Goal: Task Accomplishment & Management: Manage account settings

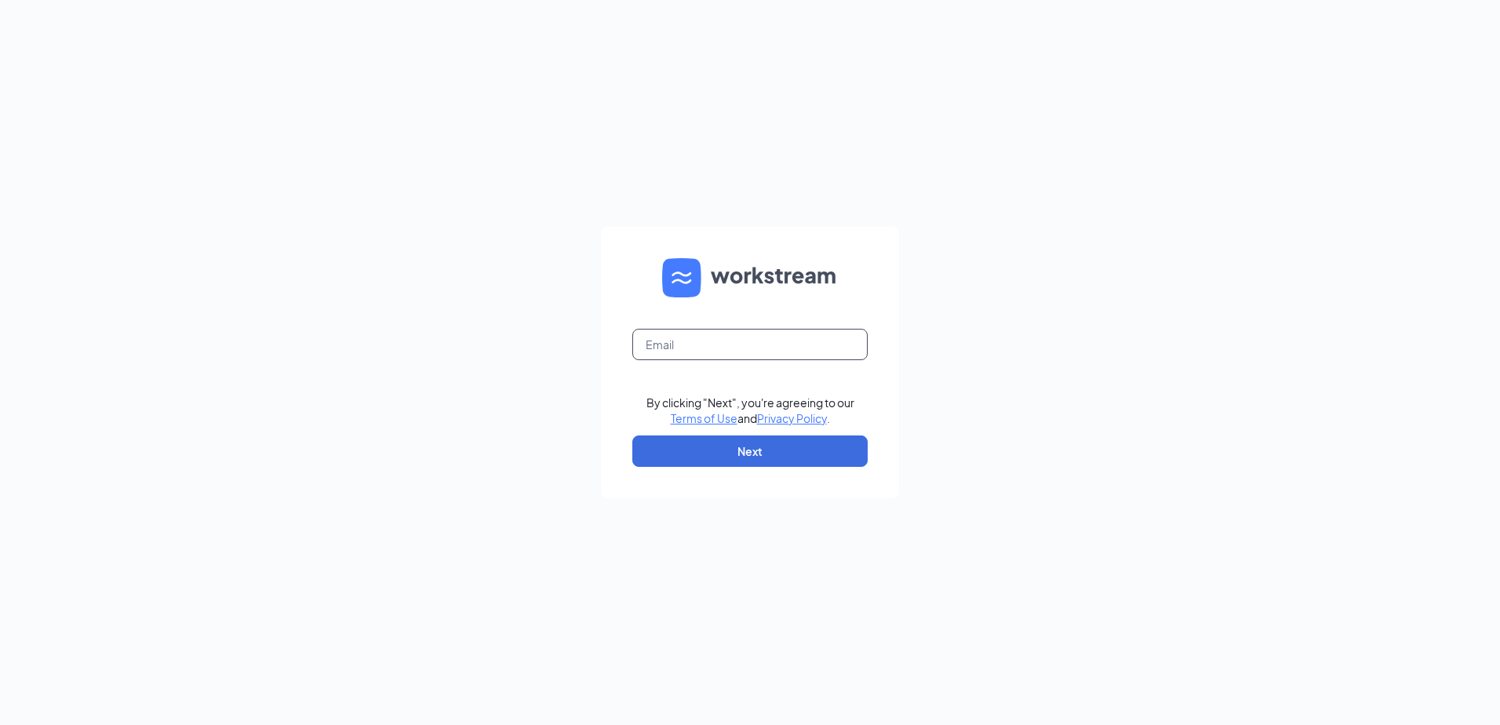
click at [772, 351] on input "text" at bounding box center [749, 344] width 235 height 31
type input "[PERSON_NAME][EMAIL_ADDRESS][DOMAIN_NAME]"
click at [754, 460] on button "Next" at bounding box center [749, 450] width 235 height 31
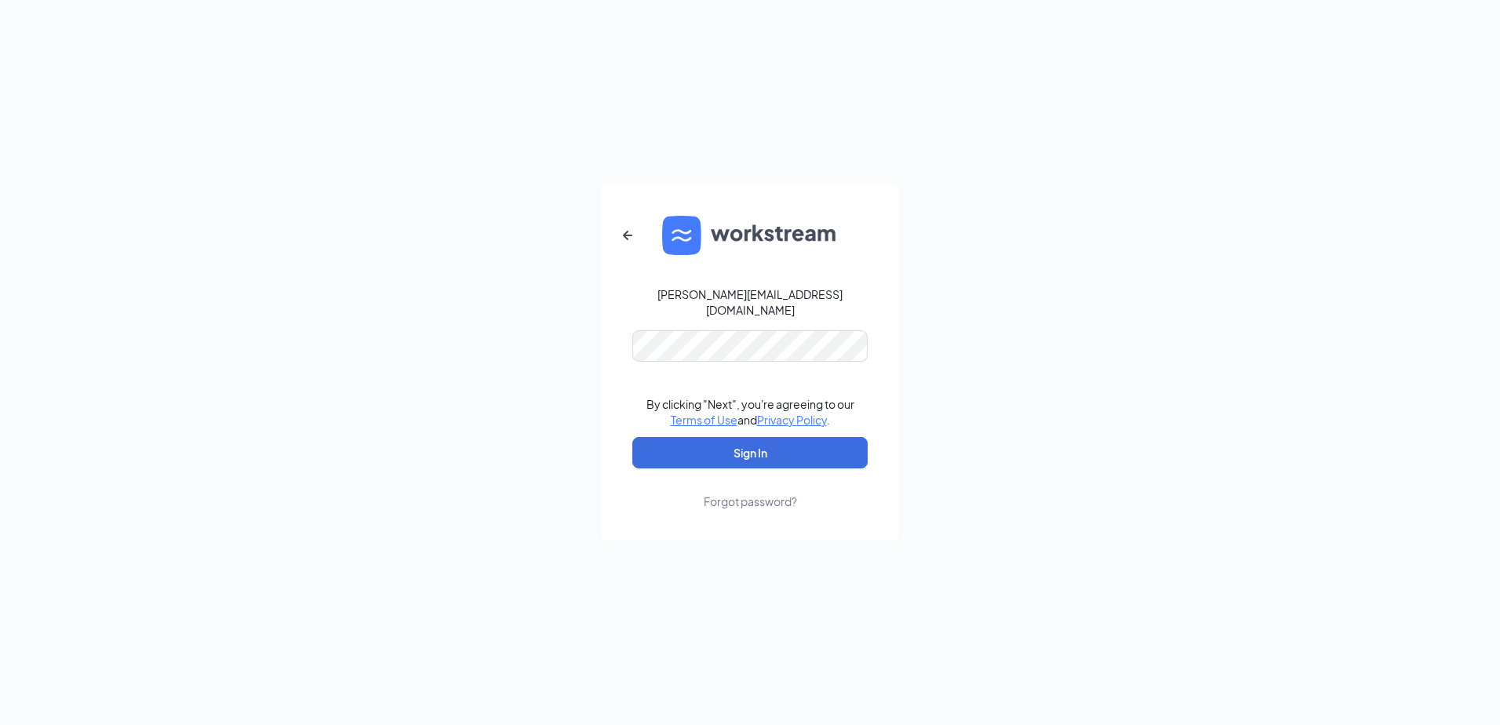
click at [999, 331] on div "maritza@jorgeswaco.com By clicking "Next", you're agreeing to our Terms of Use …" at bounding box center [750, 362] width 1500 height 725
click at [796, 445] on button "Sign In" at bounding box center [749, 452] width 235 height 31
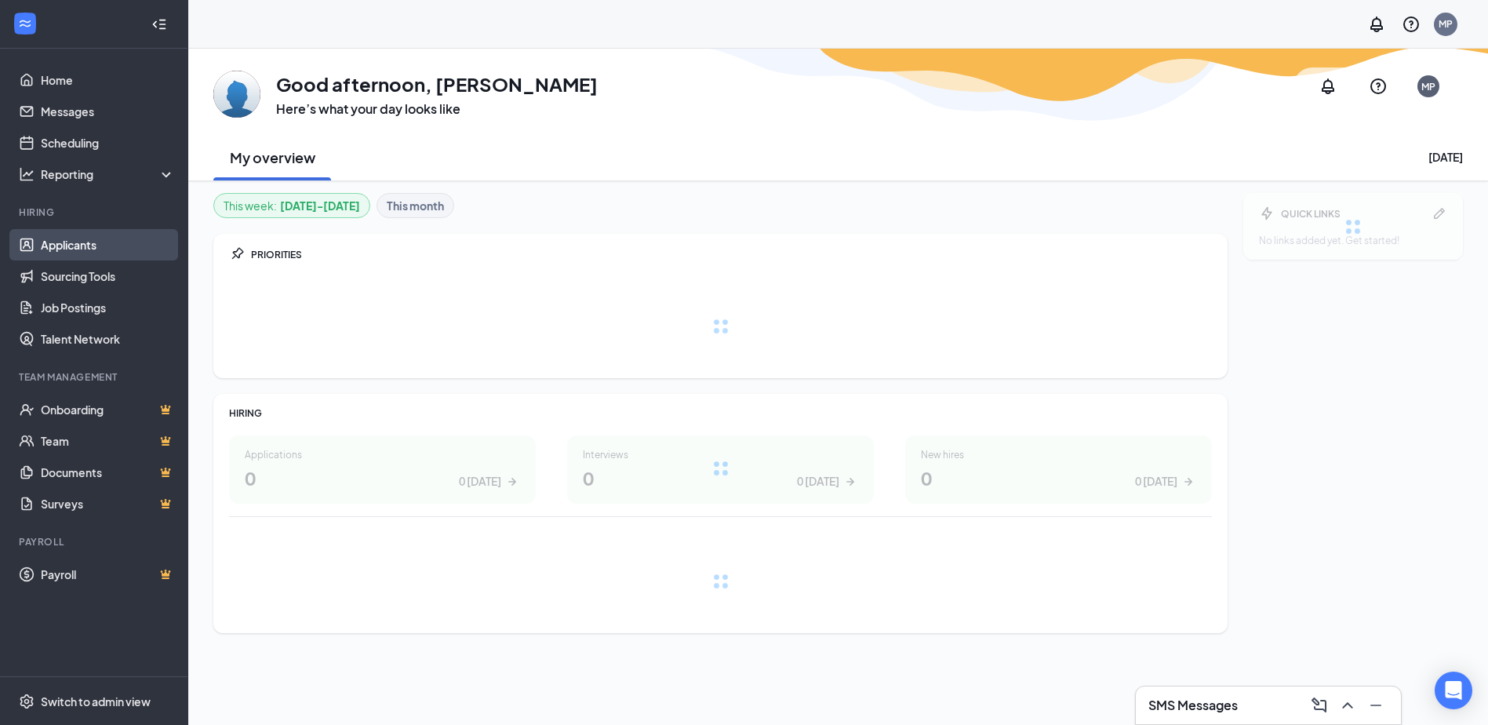
click at [96, 237] on link "Applicants" at bounding box center [108, 244] width 134 height 31
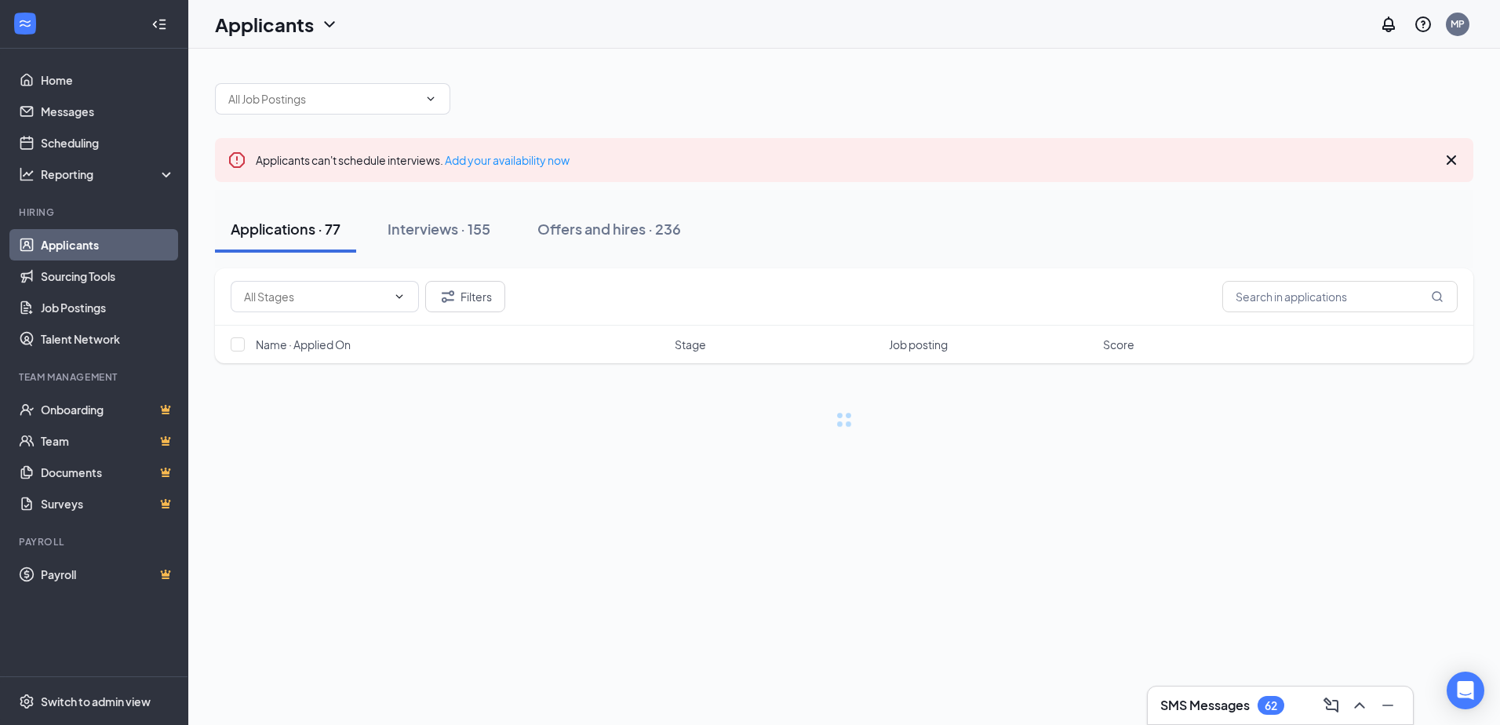
drag, startPoint x: 571, startPoint y: 202, endPoint x: 581, endPoint y: 221, distance: 22.1
click at [572, 202] on div "Applications · 77 Interviews · 155 Offers and hires · 236" at bounding box center [844, 229] width 1258 height 78
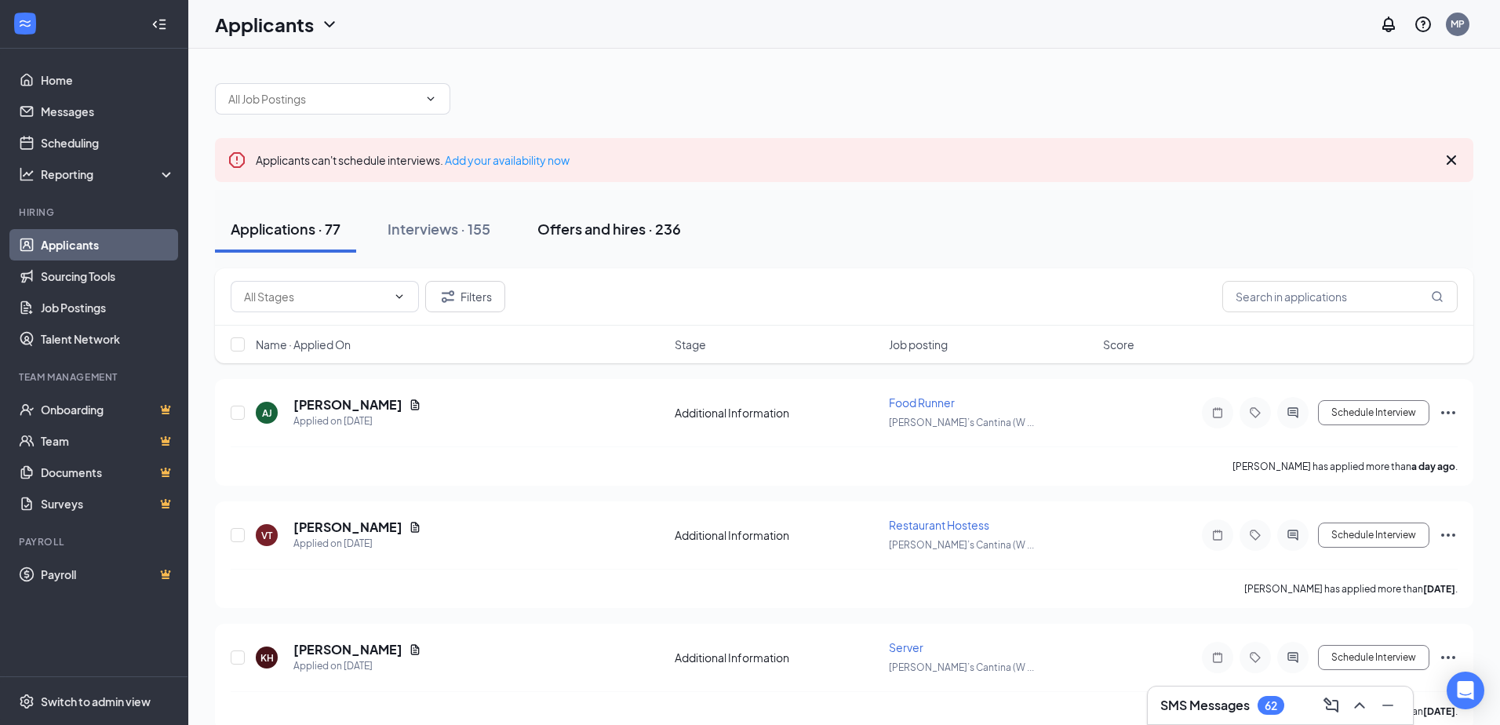
click at [581, 221] on div "Offers and hires · 236" at bounding box center [609, 229] width 144 height 20
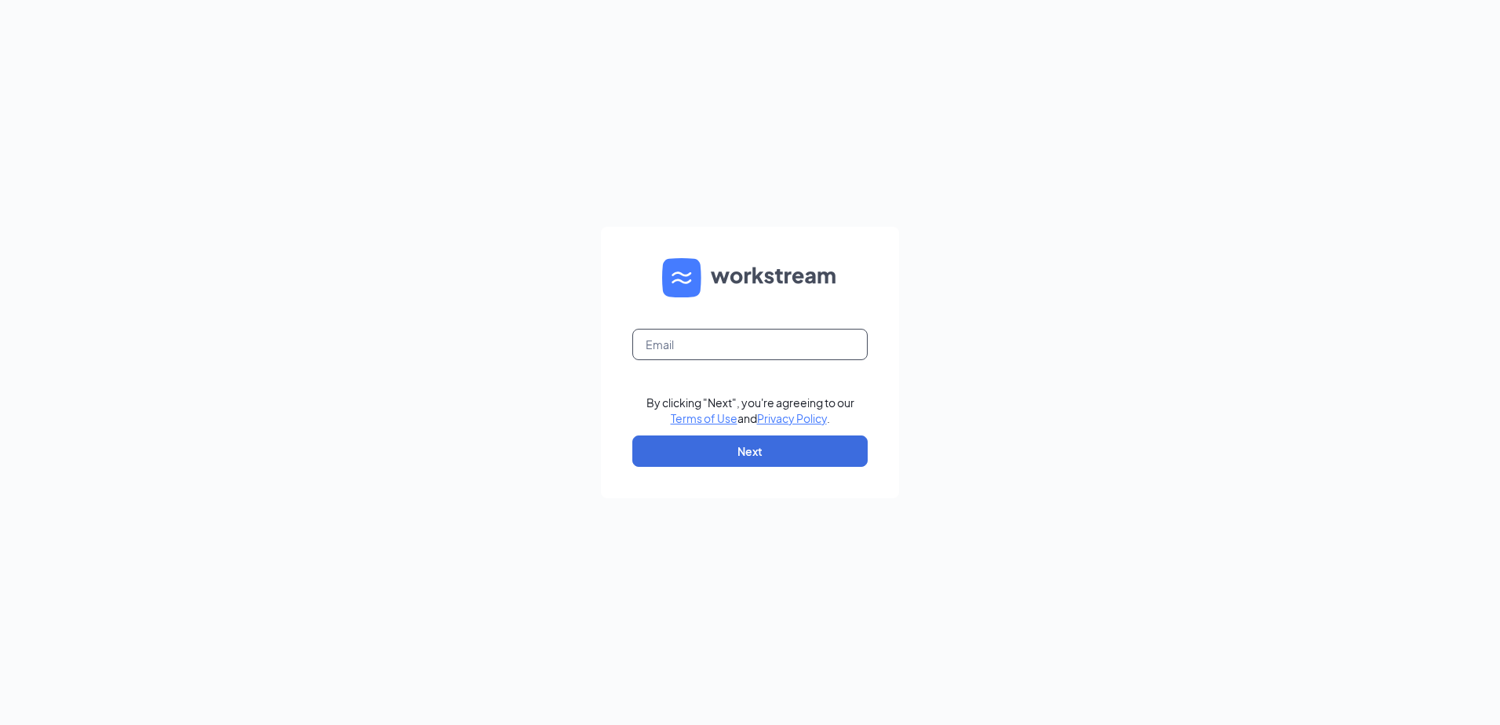
click at [706, 335] on input "text" at bounding box center [749, 344] width 235 height 31
click at [707, 348] on input "text" at bounding box center [749, 344] width 235 height 31
type input "[PERSON_NAME][EMAIL_ADDRESS][DOMAIN_NAME]"
click at [736, 441] on button "Next" at bounding box center [749, 450] width 235 height 31
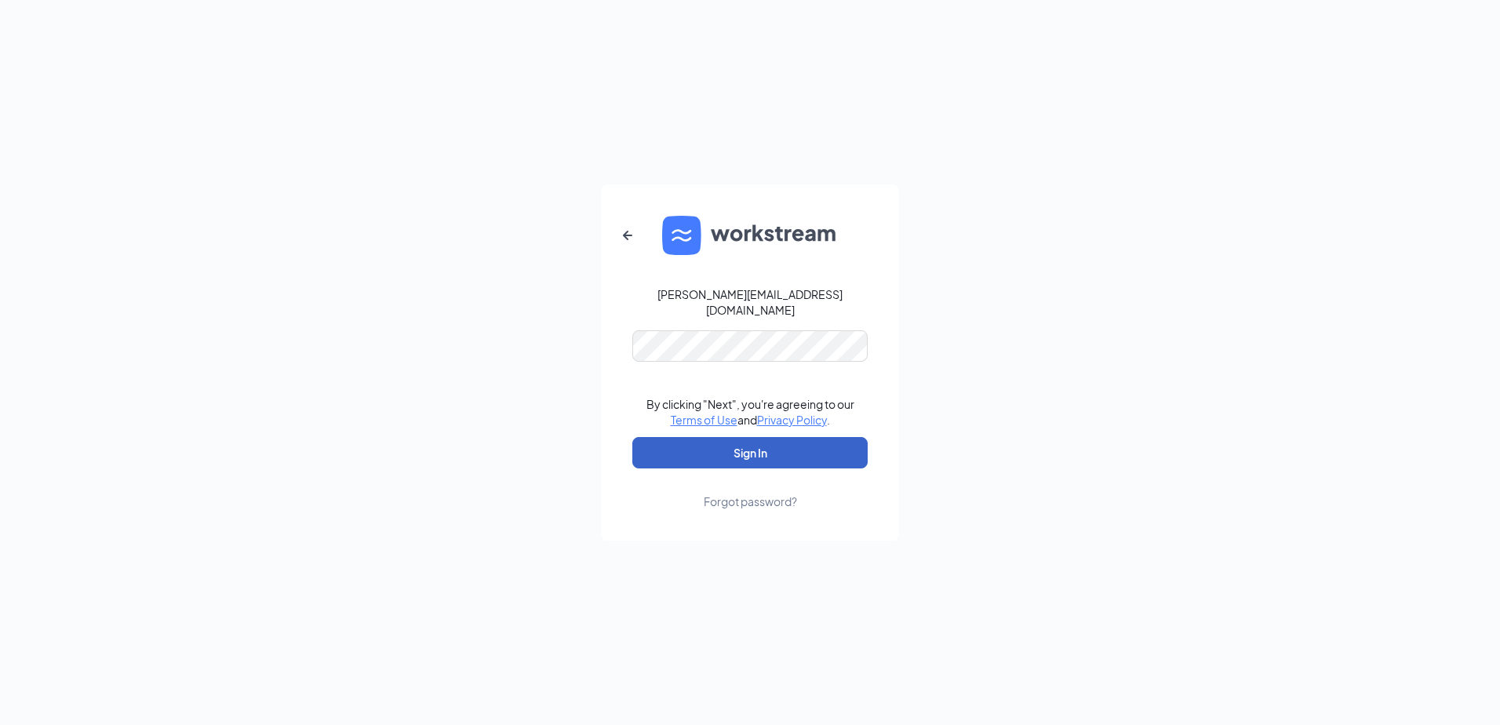
click at [751, 439] on button "Sign In" at bounding box center [749, 452] width 235 height 31
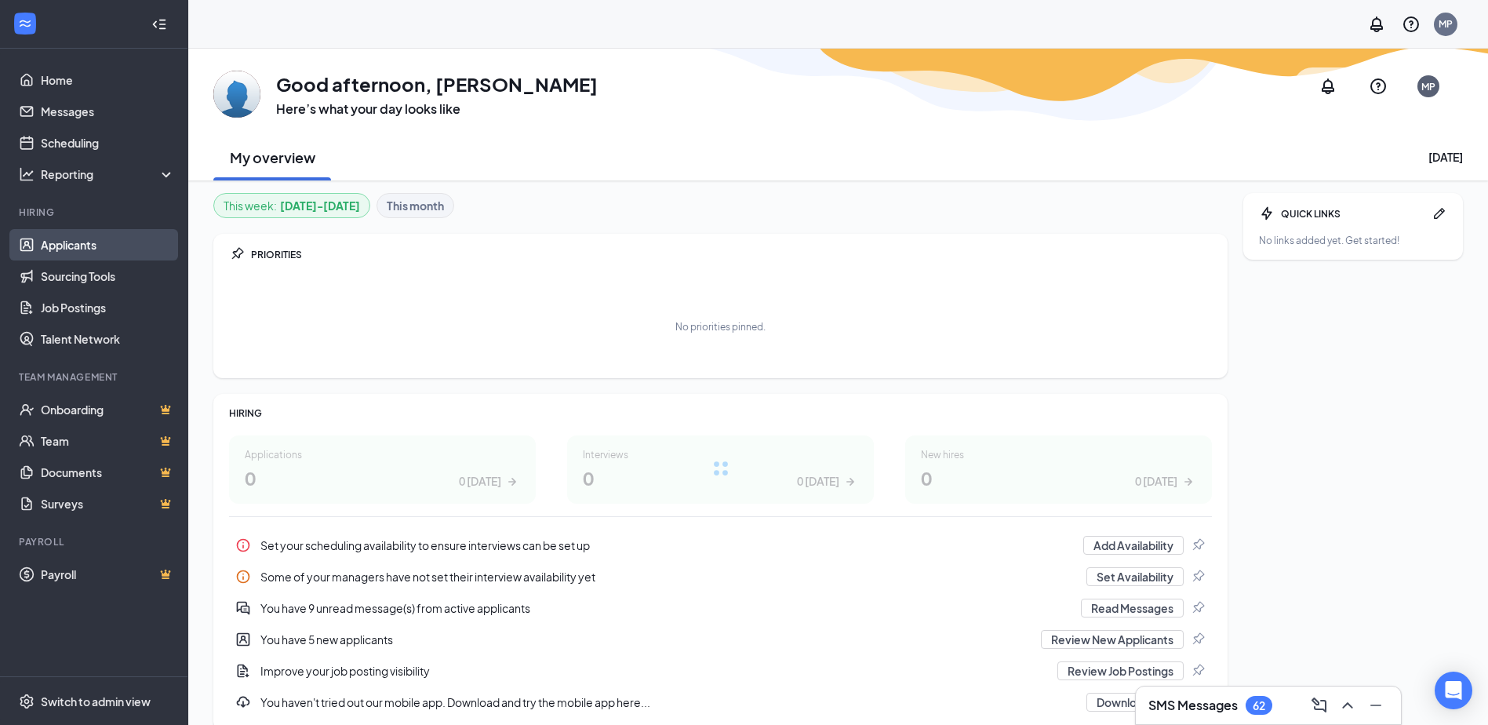
click at [108, 247] on link "Applicants" at bounding box center [108, 244] width 134 height 31
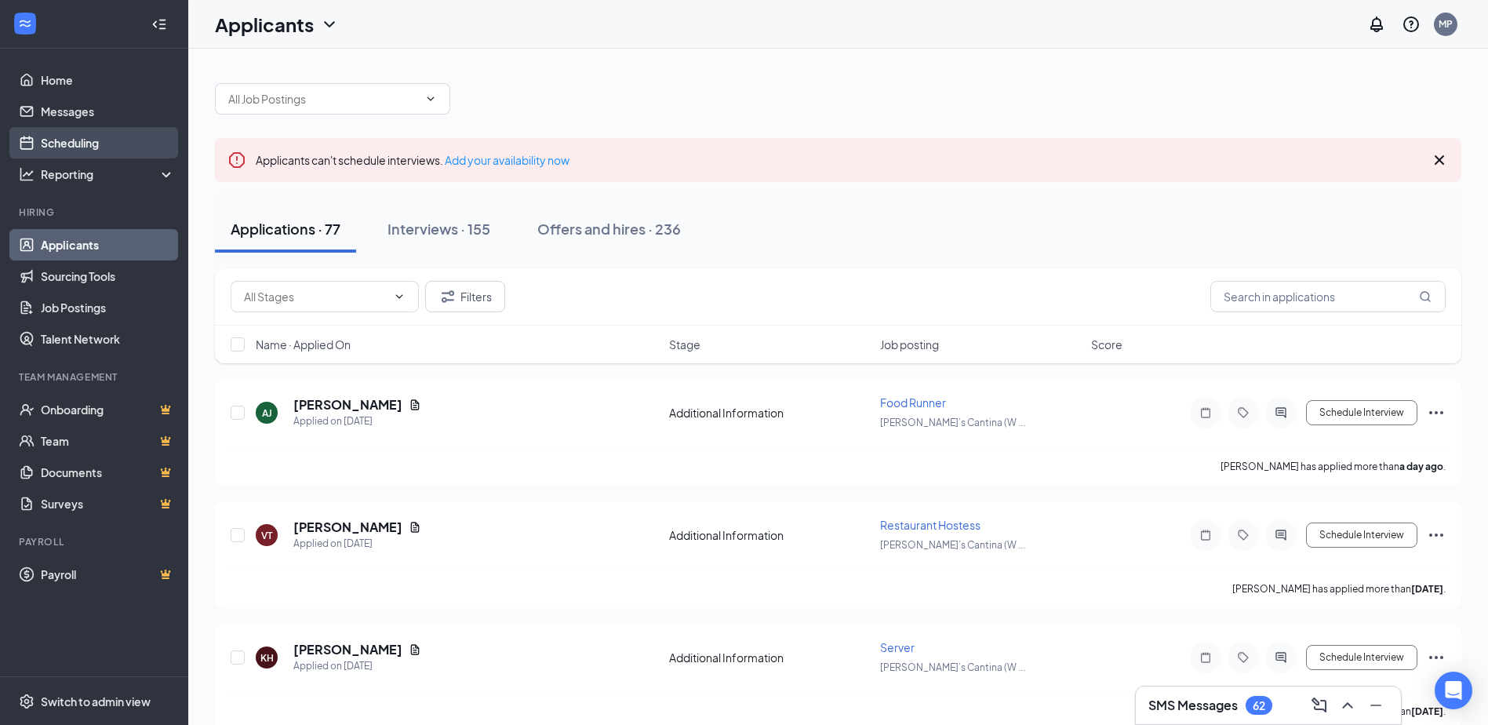
click at [77, 136] on link "Scheduling" at bounding box center [108, 142] width 134 height 31
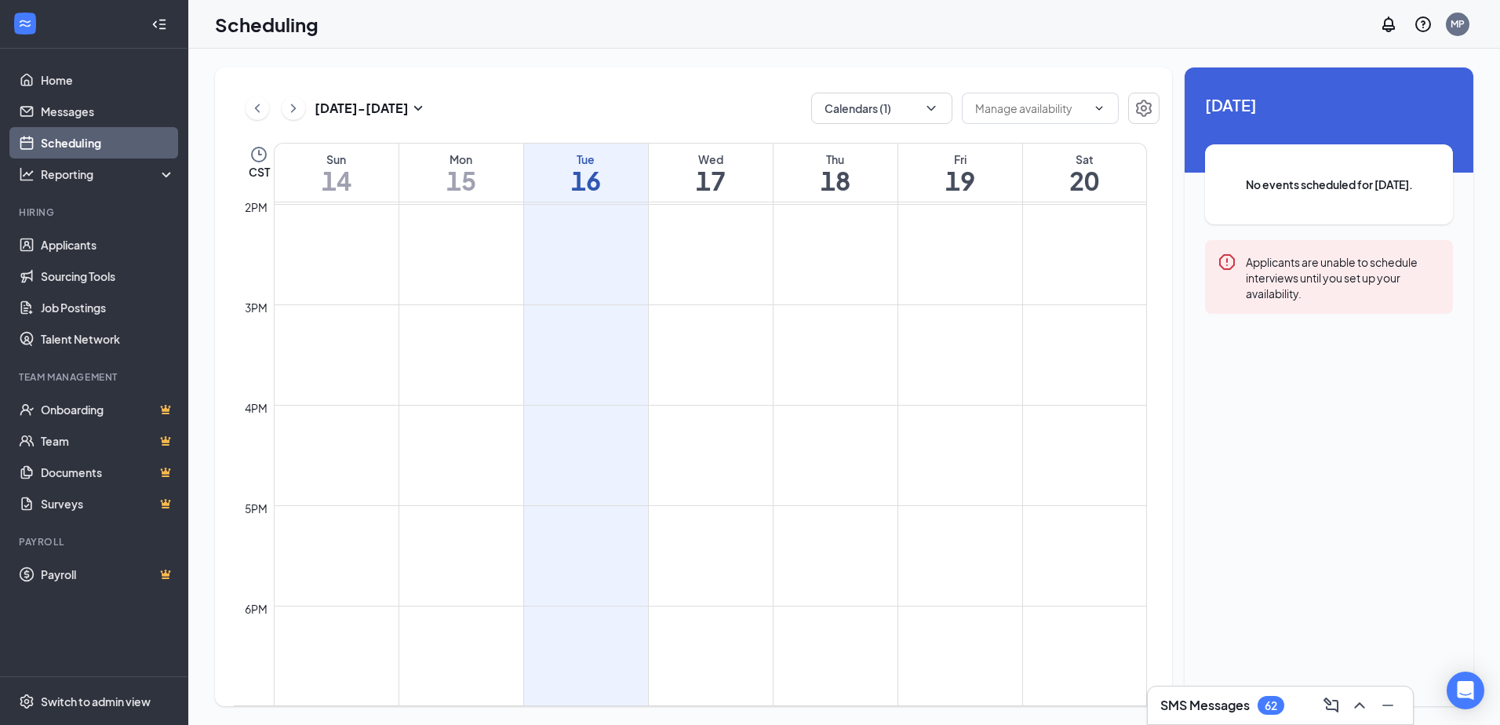
scroll to position [1556, 0]
click at [1011, 133] on div "[DATE] - [DATE] Calendars (1) CST Sun 14 Mon 15 Tue 16 Wed 17 Thu 18 Fri 19 Sat…" at bounding box center [693, 386] width 957 height 639
drag, startPoint x: 948, startPoint y: 118, endPoint x: 920, endPoint y: 118, distance: 28.2
click at [947, 118] on button "Calendars (1)" at bounding box center [881, 108] width 141 height 31
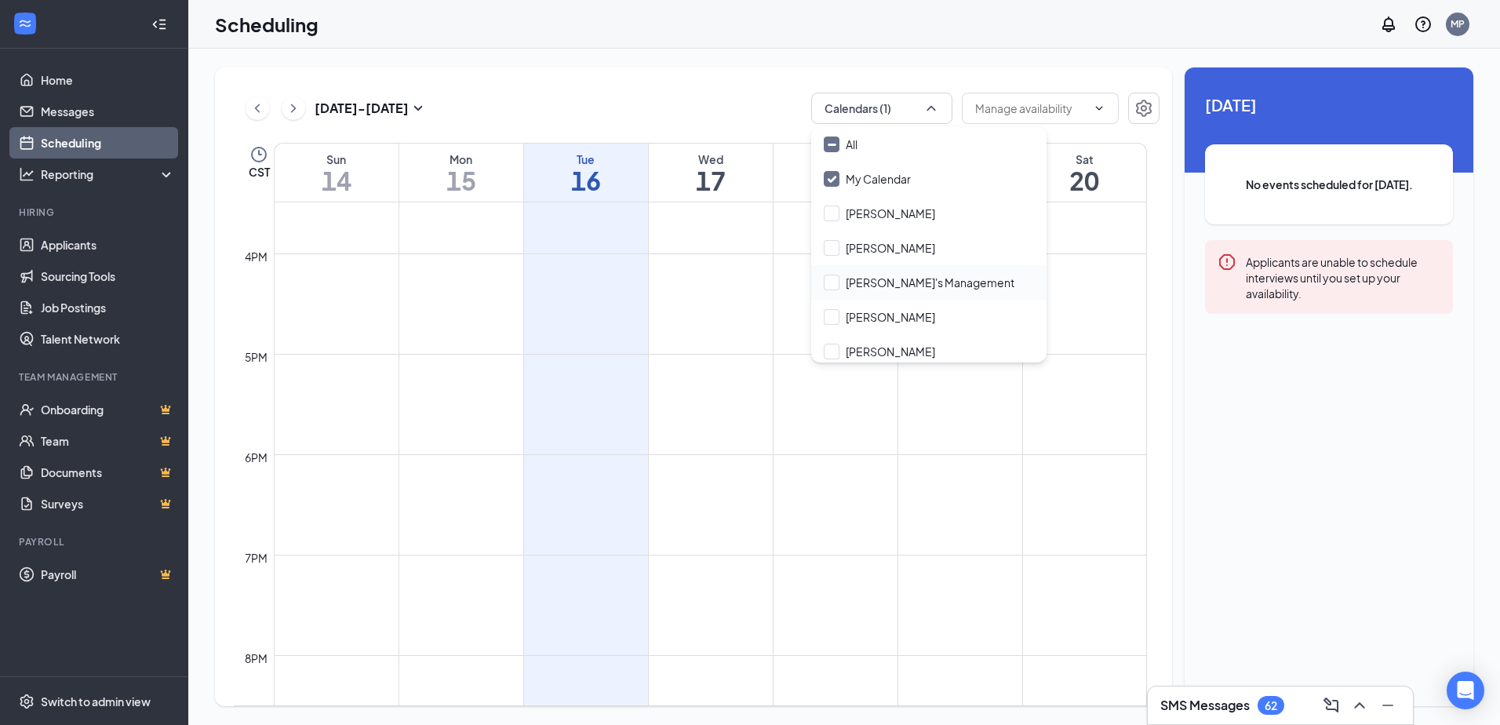
click at [895, 291] on div "[PERSON_NAME]'s Management" at bounding box center [928, 282] width 235 height 35
checkbox input "true"
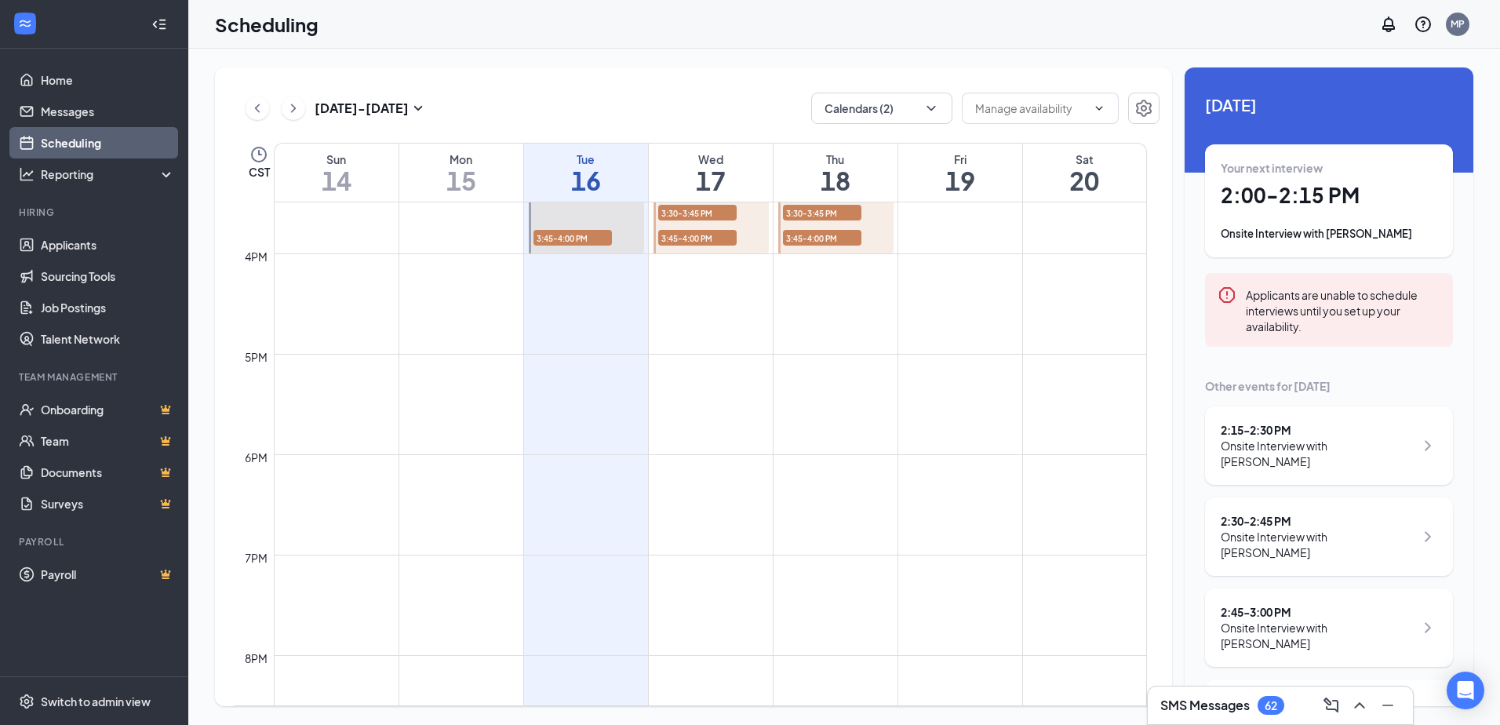
click at [771, 321] on td at bounding box center [710, 316] width 873 height 25
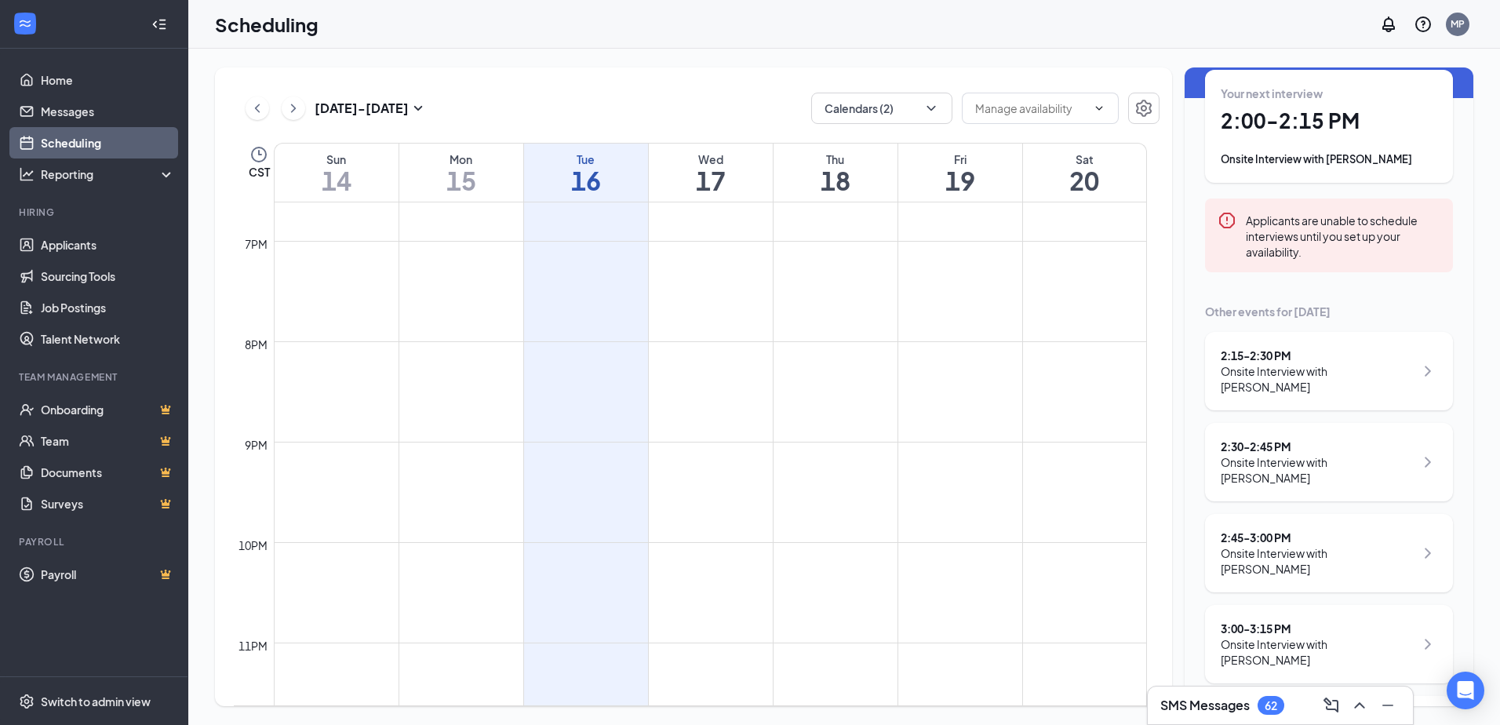
scroll to position [168, 0]
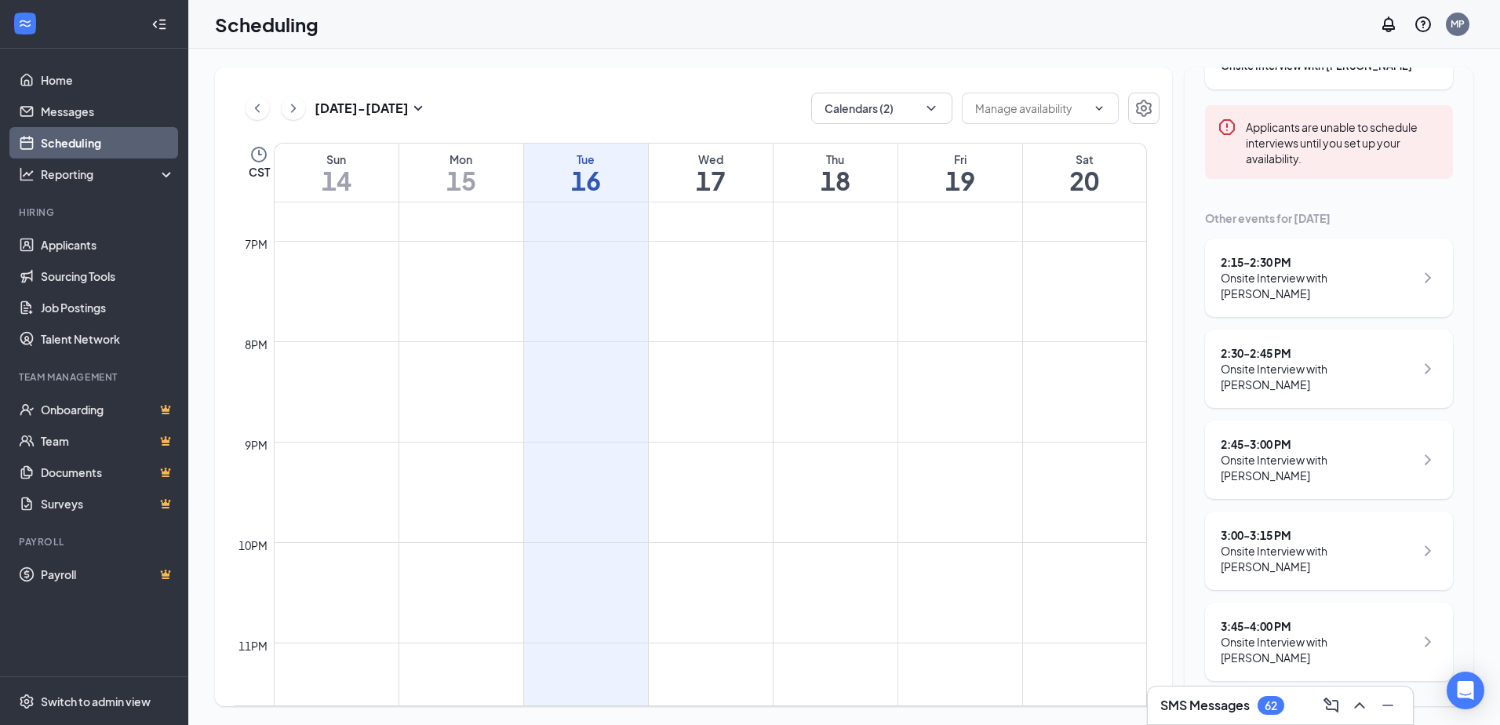
drag, startPoint x: 1353, startPoint y: 575, endPoint x: 1353, endPoint y: 560, distance: 14.9
drag, startPoint x: 1353, startPoint y: 560, endPoint x: 1201, endPoint y: 495, distance: 164.8
click at [1201, 495] on div "[DATE] Your next interview 2:00 - 2:15 PM Onsite Interview with [PERSON_NAME] A…" at bounding box center [1329, 303] width 289 height 807
click at [738, 118] on div "[DATE] - [DATE] Calendars (2)" at bounding box center [697, 108] width 926 height 31
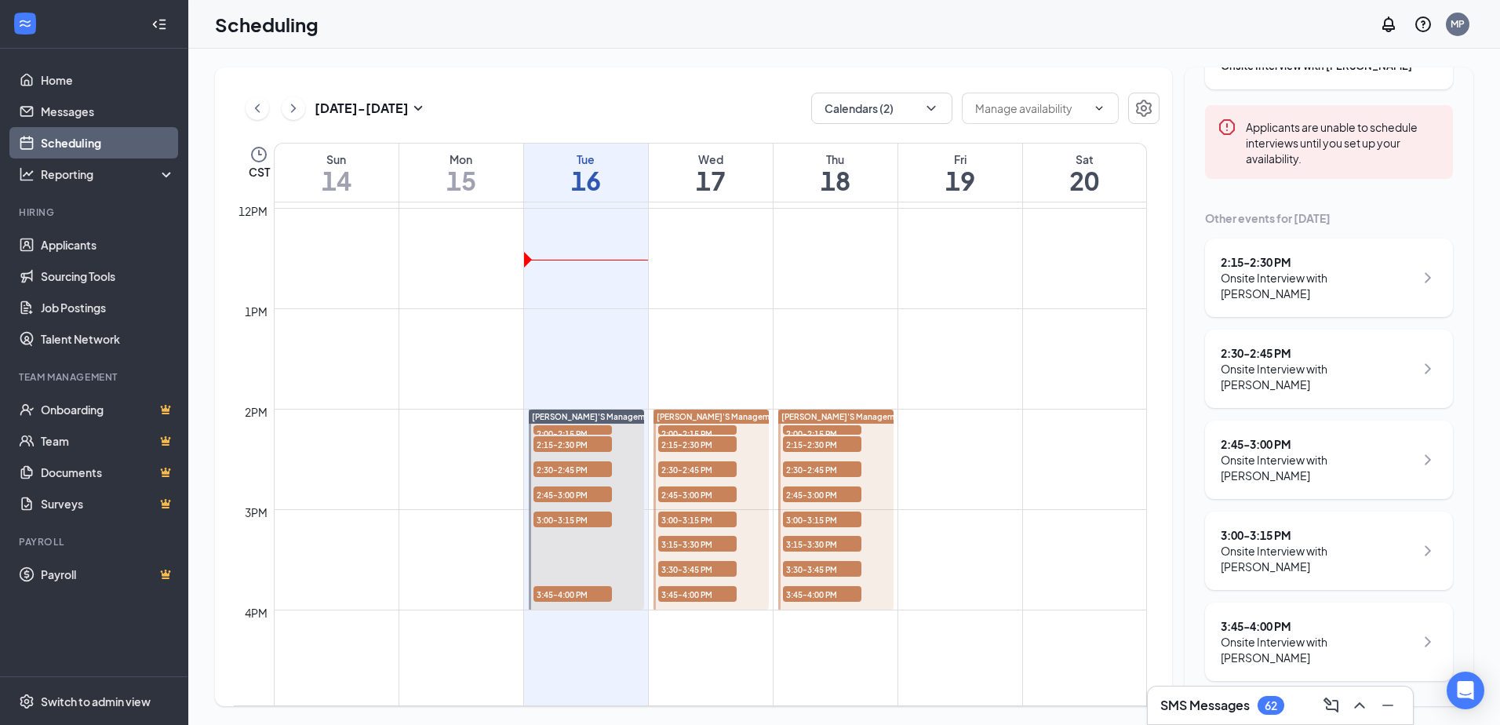
scroll to position [1201, 0]
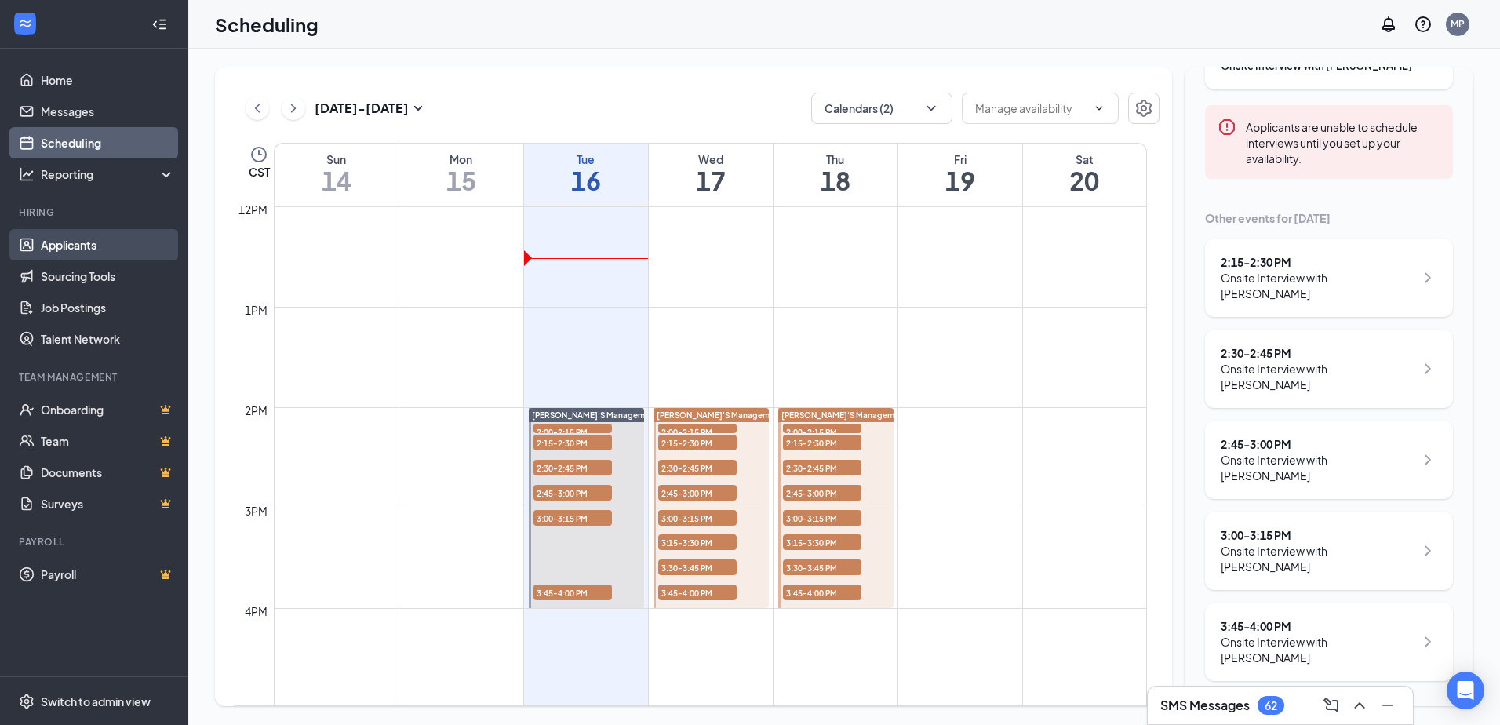
click at [82, 238] on link "Applicants" at bounding box center [108, 244] width 134 height 31
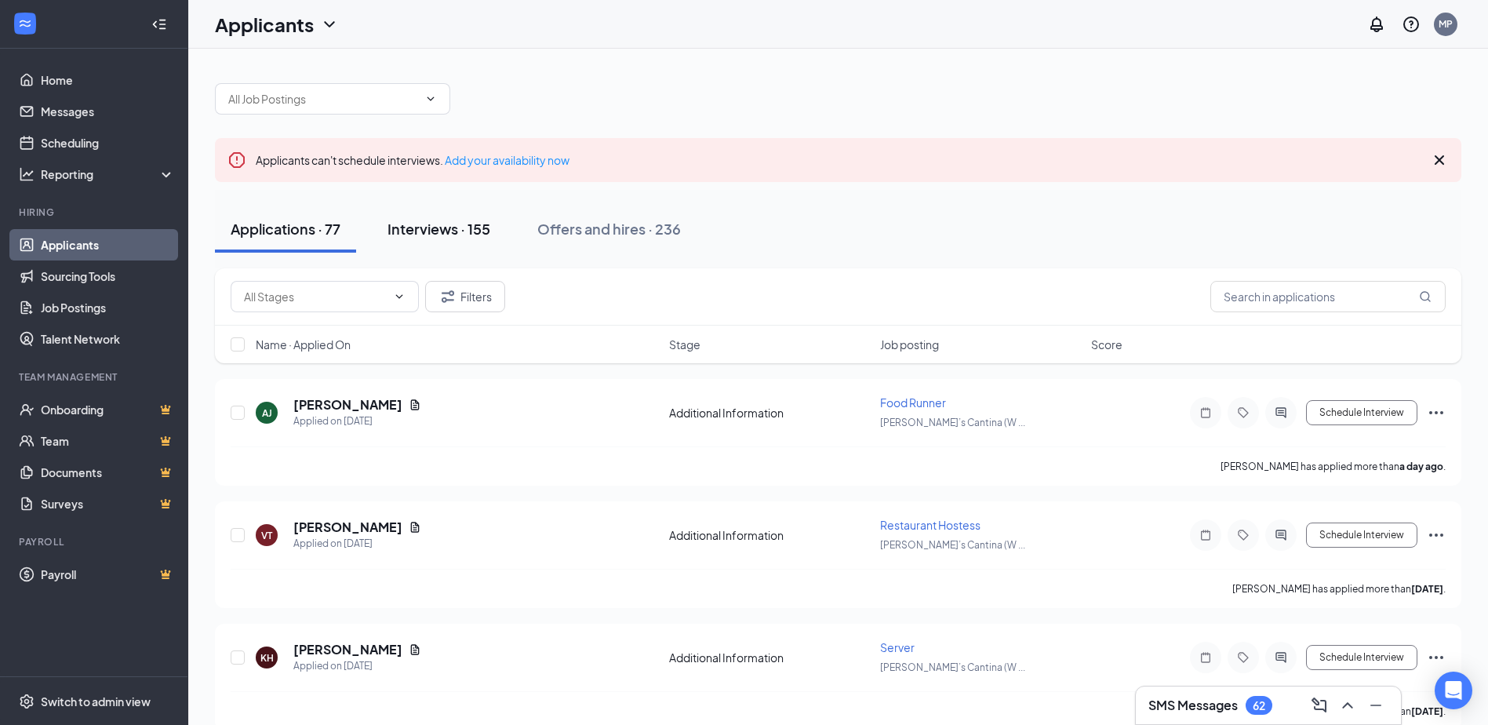
click at [441, 224] on div "Interviews · 155" at bounding box center [439, 229] width 103 height 20
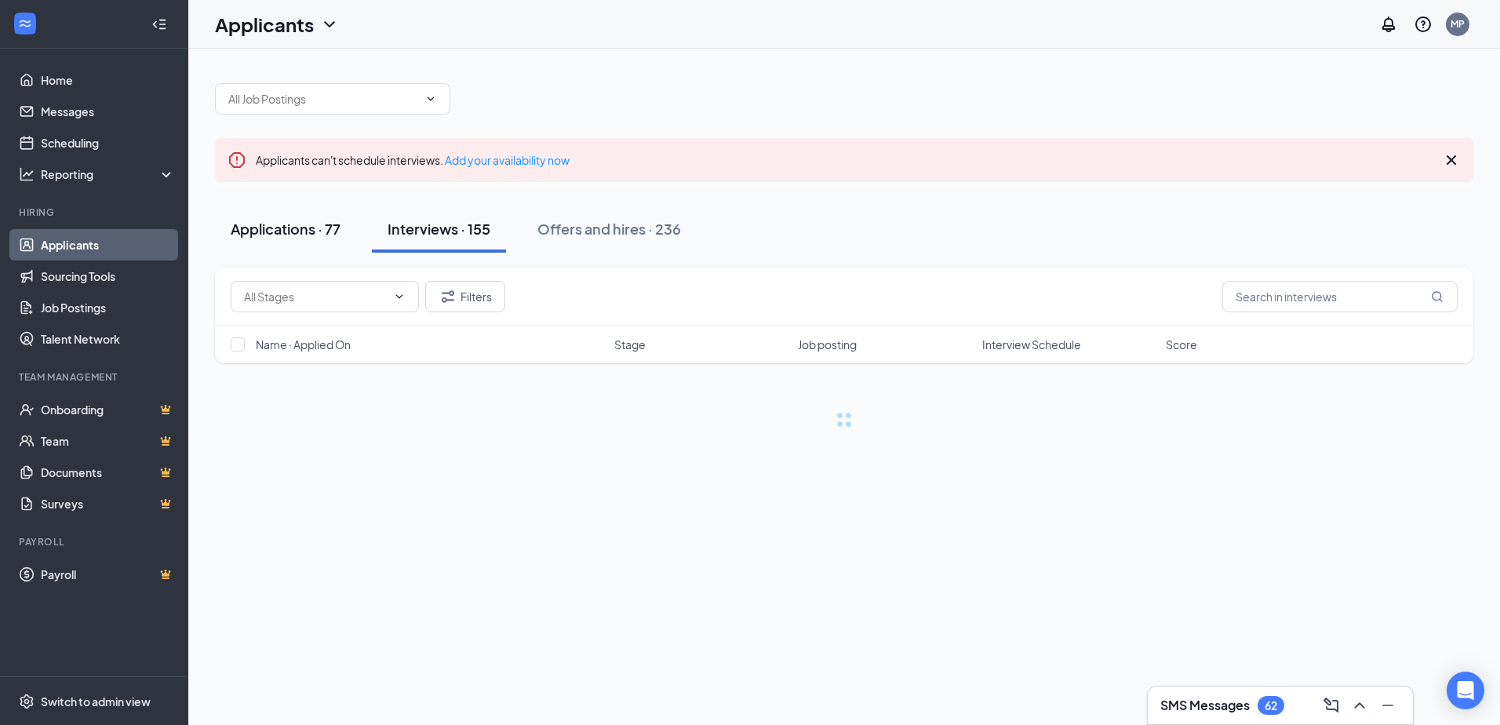
click at [350, 230] on button "Applications · 77" at bounding box center [285, 229] width 141 height 47
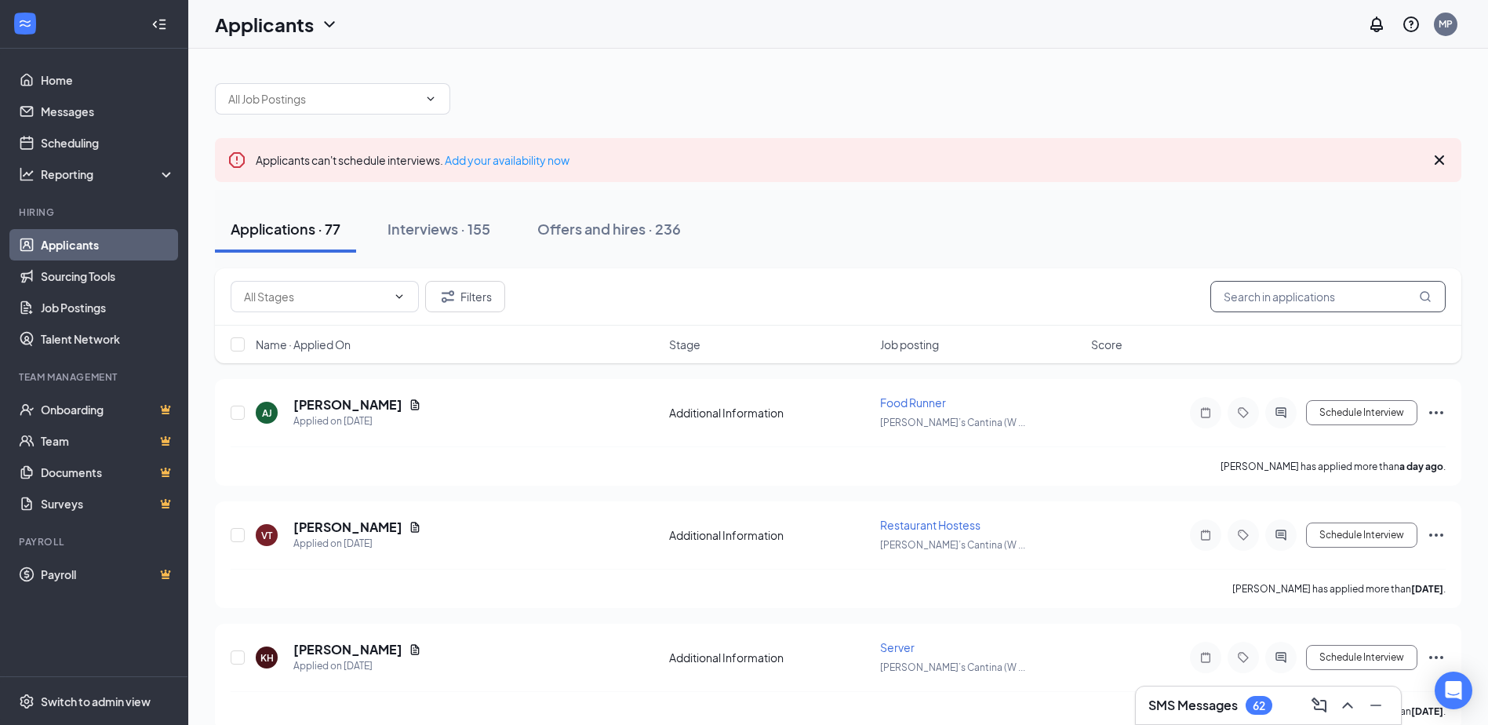
click at [1309, 306] on input "text" at bounding box center [1328, 296] width 235 height 31
type input "[PERSON_NAME]"
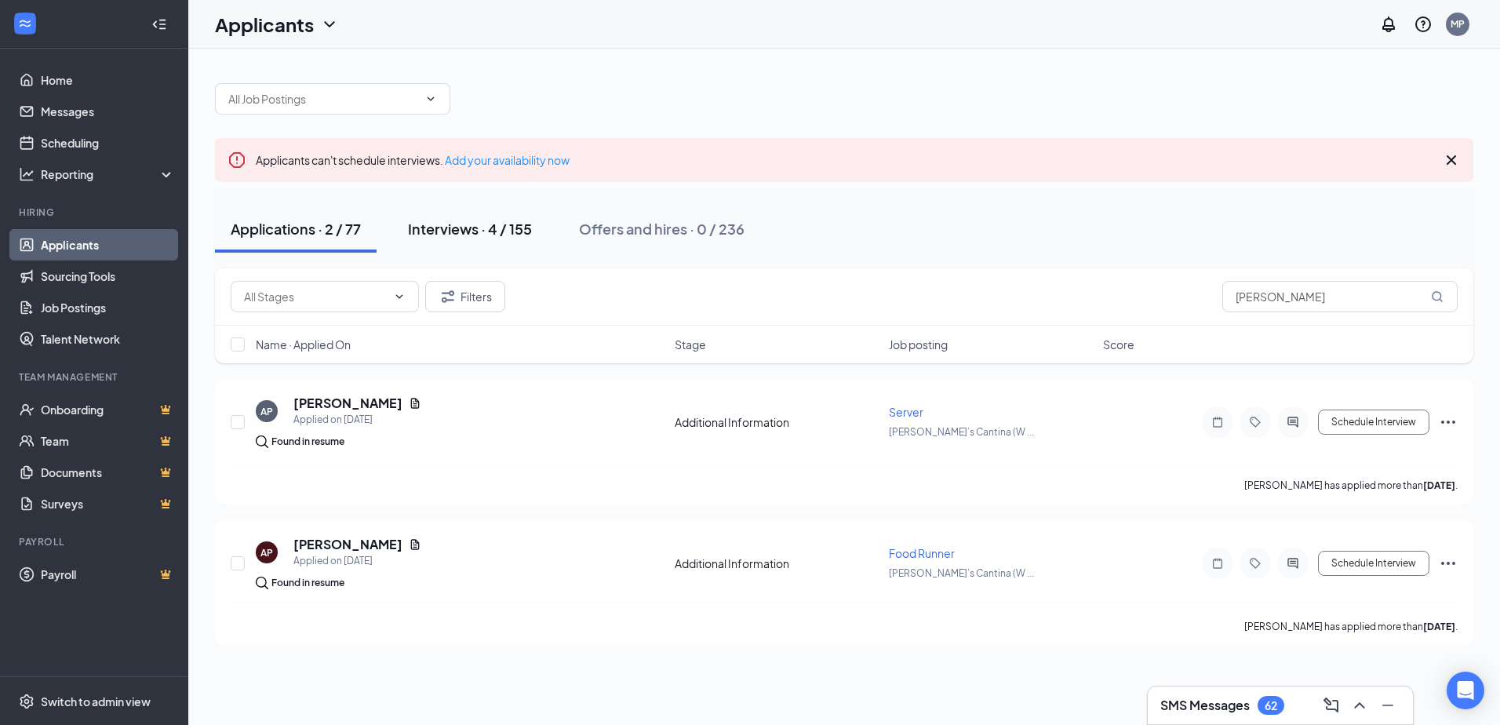
click at [483, 242] on button "Interviews · 4 / 155" at bounding box center [469, 229] width 155 height 47
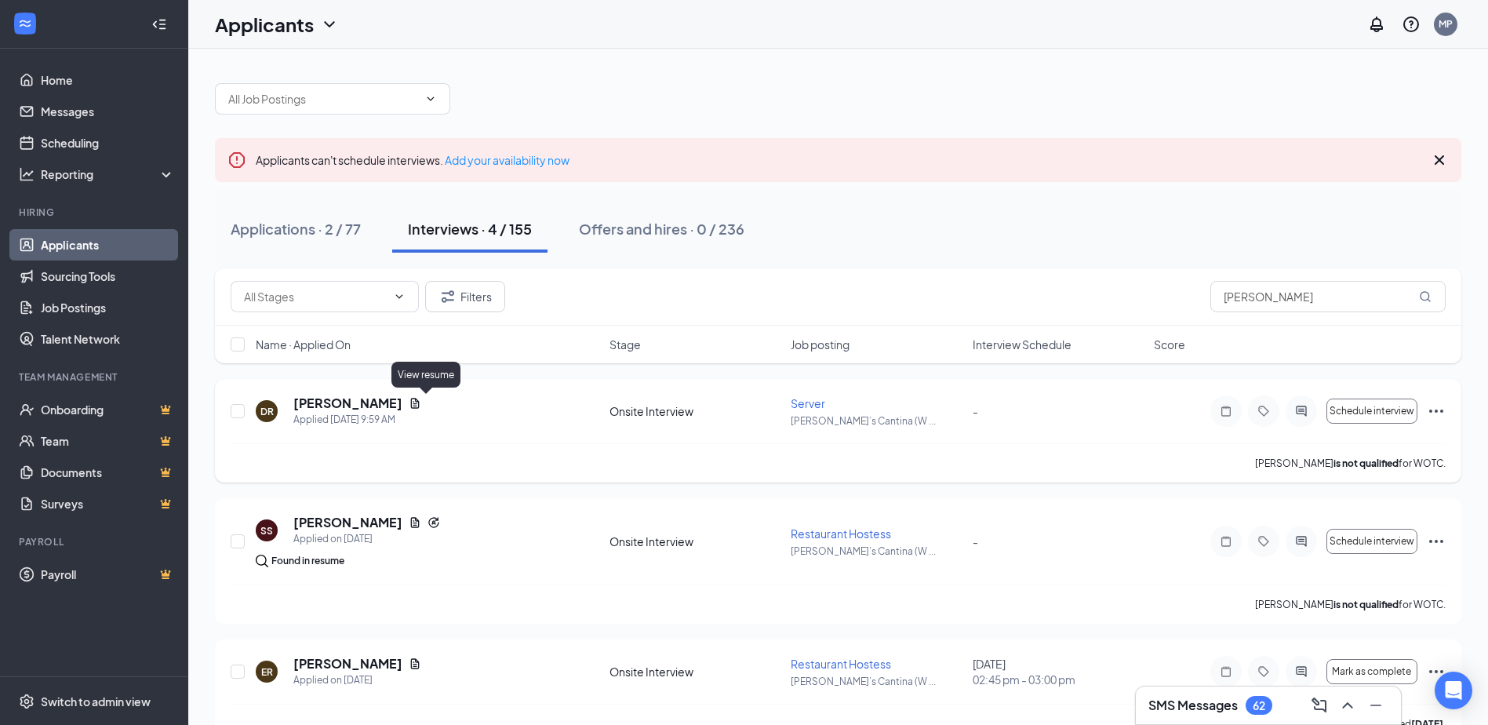
click at [421, 403] on icon "Document" at bounding box center [415, 403] width 13 height 13
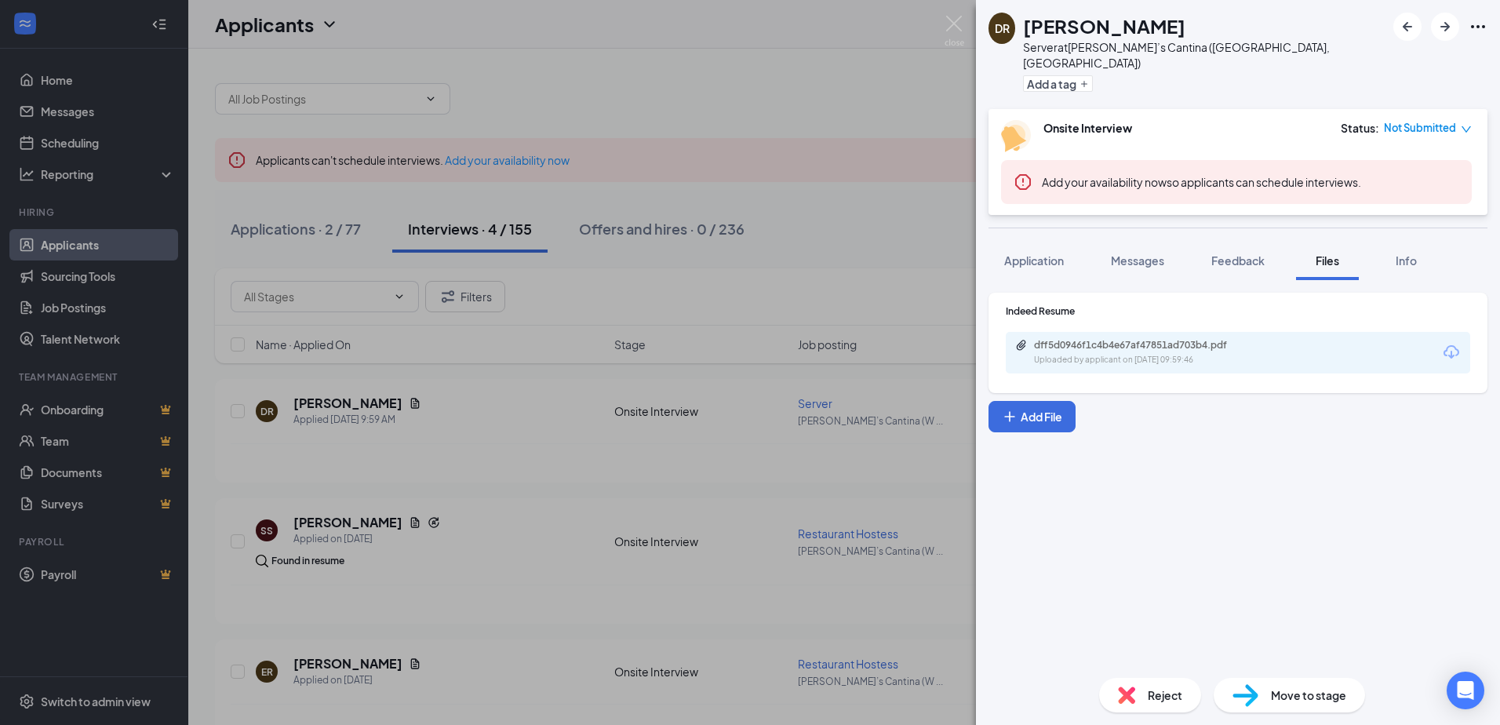
click at [1315, 332] on div "dff5d0946f1c4b4e67af47851ad703b4.pdf Uploaded by applicant on [DATE] 09:59:46" at bounding box center [1238, 353] width 464 height 42
click at [1310, 332] on div "dff5d0946f1c4b4e67af47851ad703b4.pdf Uploaded by applicant on [DATE] 09:59:46" at bounding box center [1238, 353] width 464 height 42
click at [1446, 343] on icon "Download" at bounding box center [1451, 352] width 19 height 19
